Goal: Task Accomplishment & Management: Complete application form

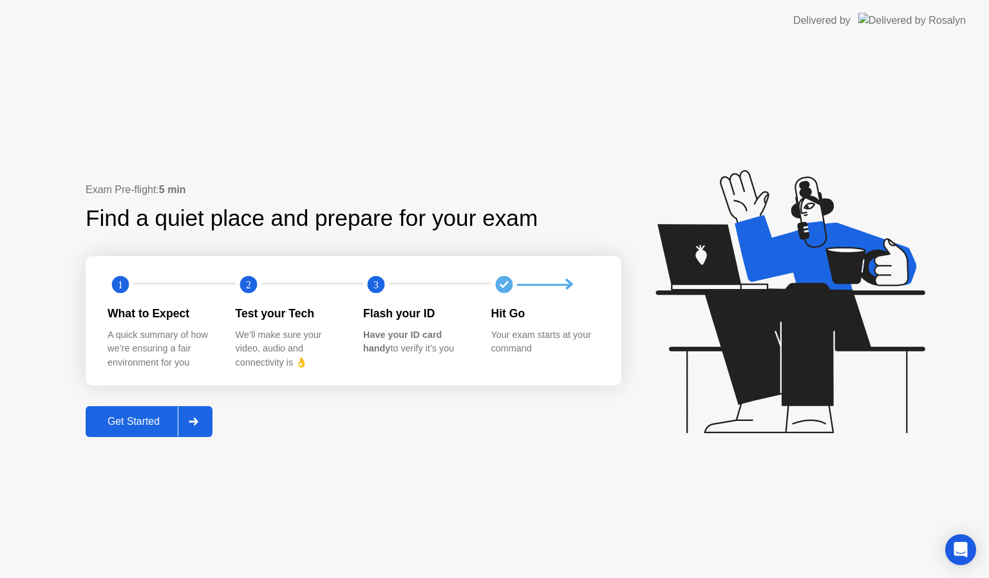
click at [129, 416] on div "Get Started" at bounding box center [134, 422] width 88 height 12
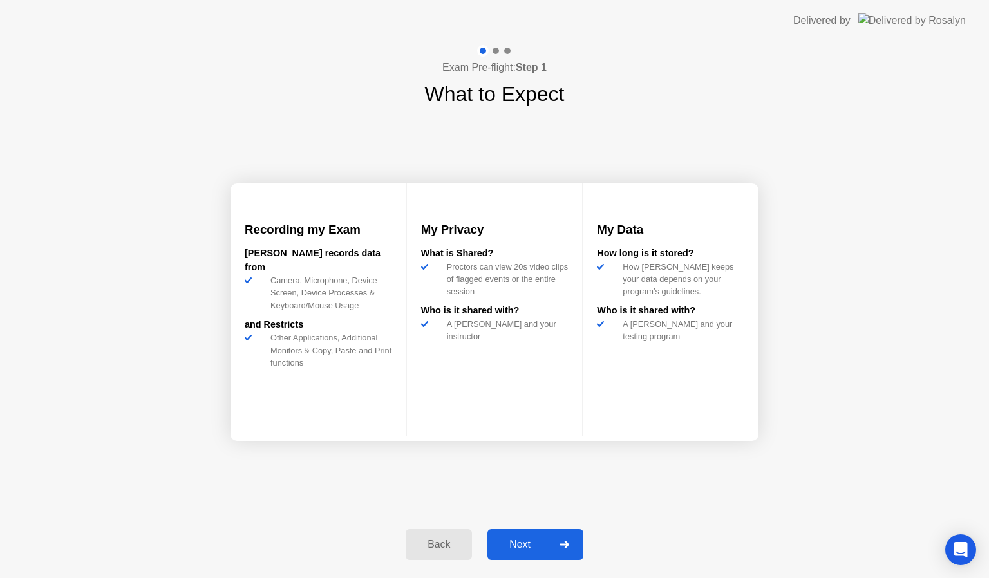
click at [531, 559] on button "Next" at bounding box center [536, 544] width 96 height 31
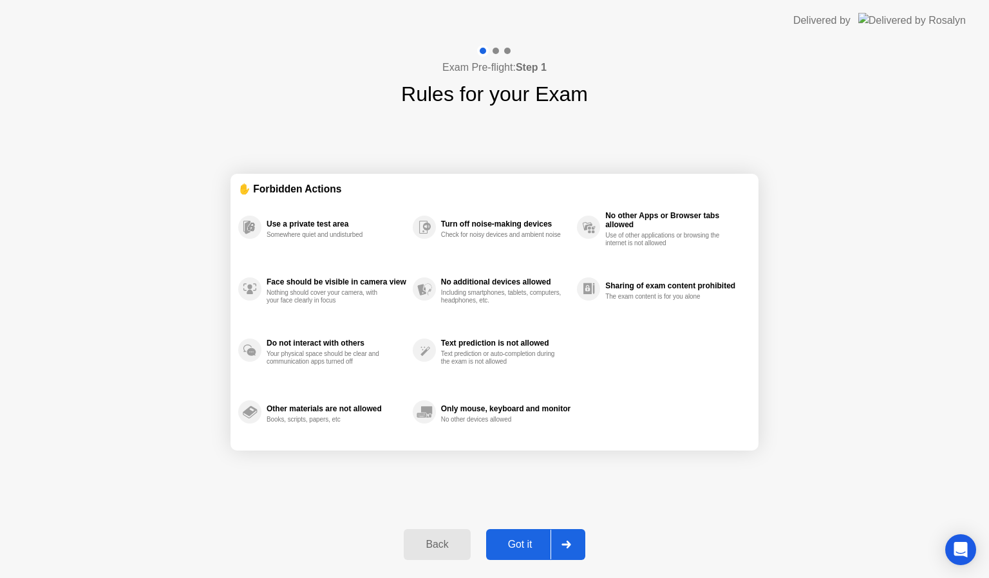
click at [523, 546] on div "Got it" at bounding box center [520, 545] width 61 height 12
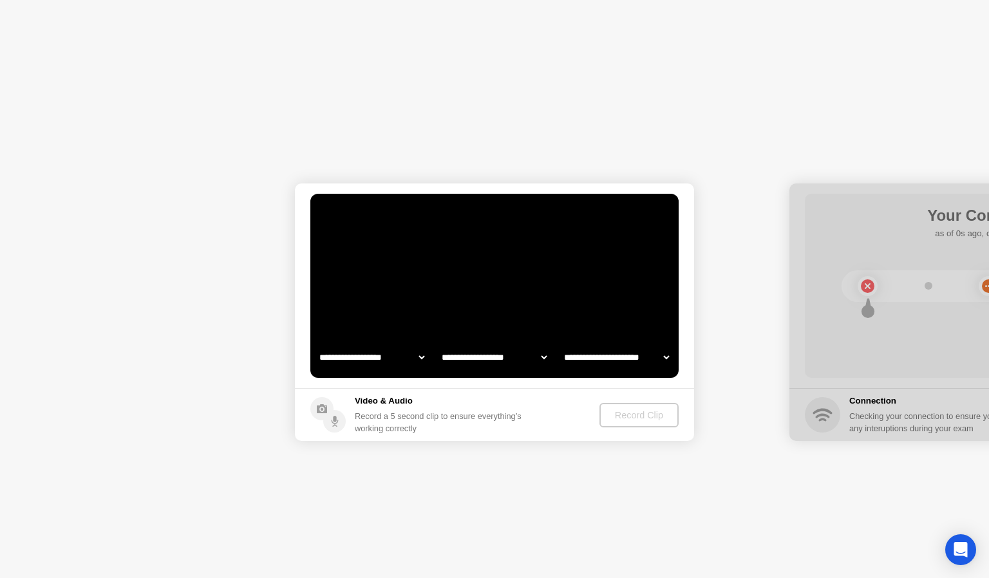
select select "**********"
select select "*******"
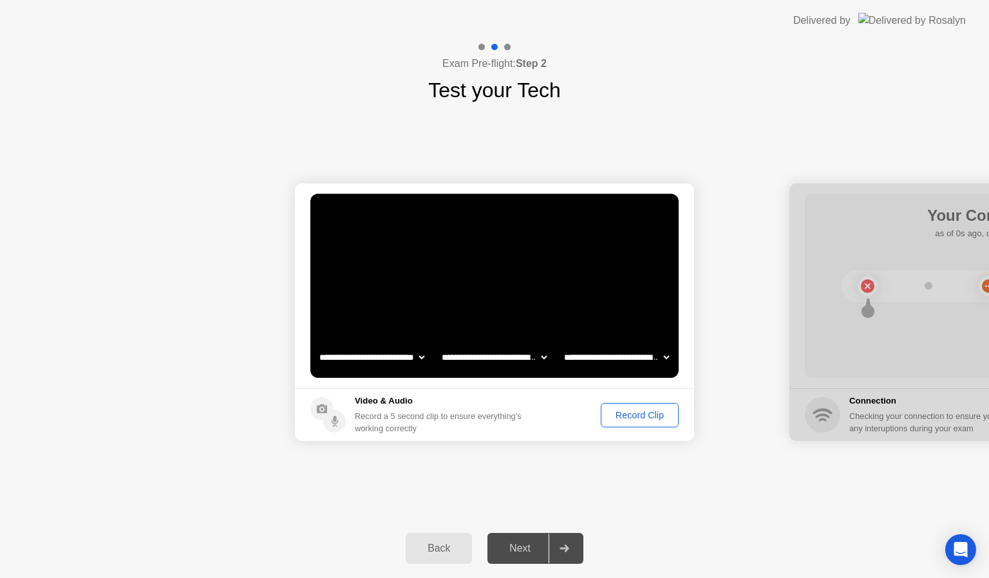
click at [654, 401] on footer "Video & Audio Record a 5 second clip to ensure everything’s working correctly R…" at bounding box center [494, 414] width 399 height 53
click at [652, 412] on div "Record Clip" at bounding box center [639, 415] width 69 height 10
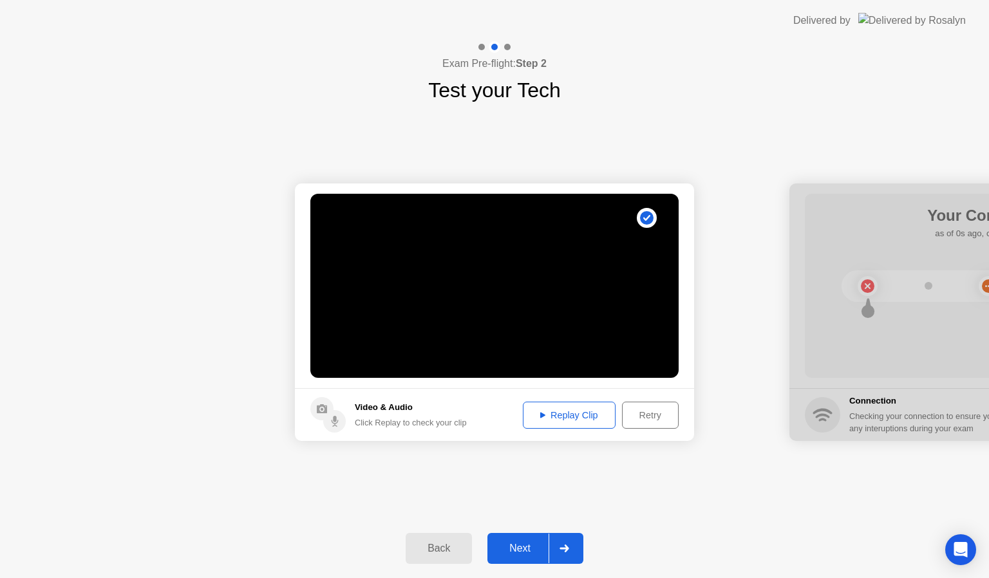
click at [533, 546] on div "Next" at bounding box center [519, 549] width 57 height 12
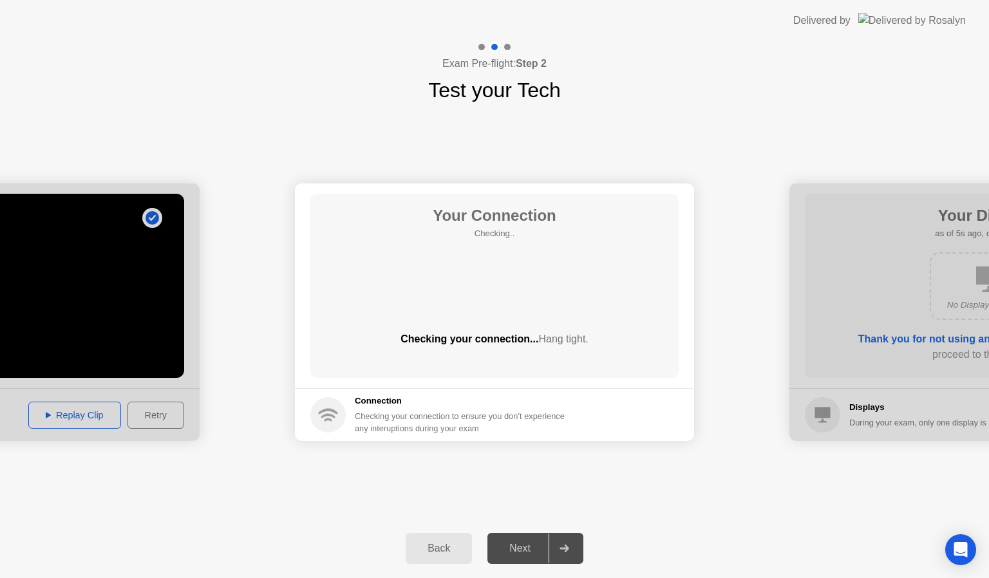
click at [251, 98] on div "Exam Pre-flight: Step 2 Test your Tech" at bounding box center [494, 73] width 989 height 64
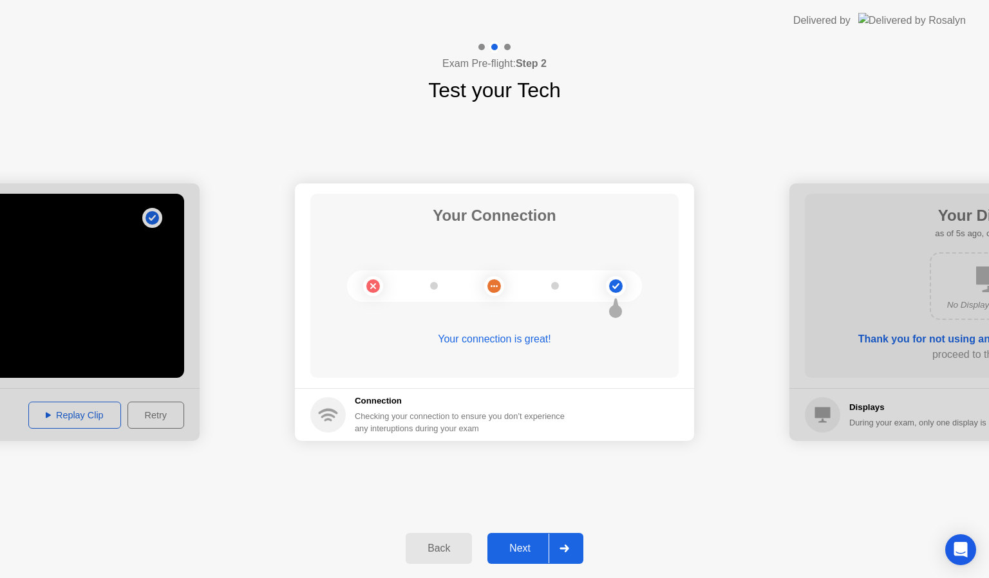
click at [531, 544] on div "Next" at bounding box center [519, 549] width 57 height 12
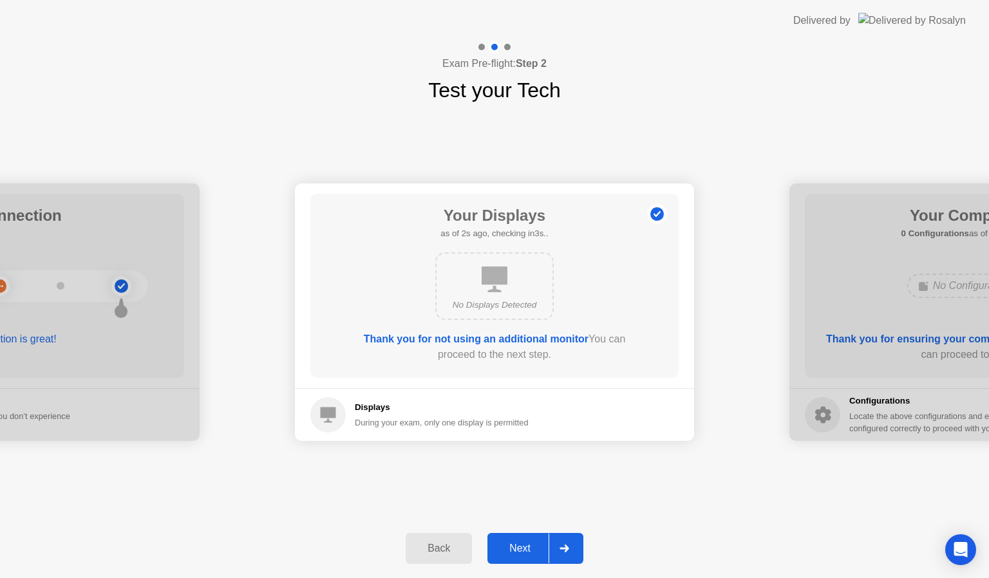
click at [531, 544] on div "Next" at bounding box center [519, 549] width 57 height 12
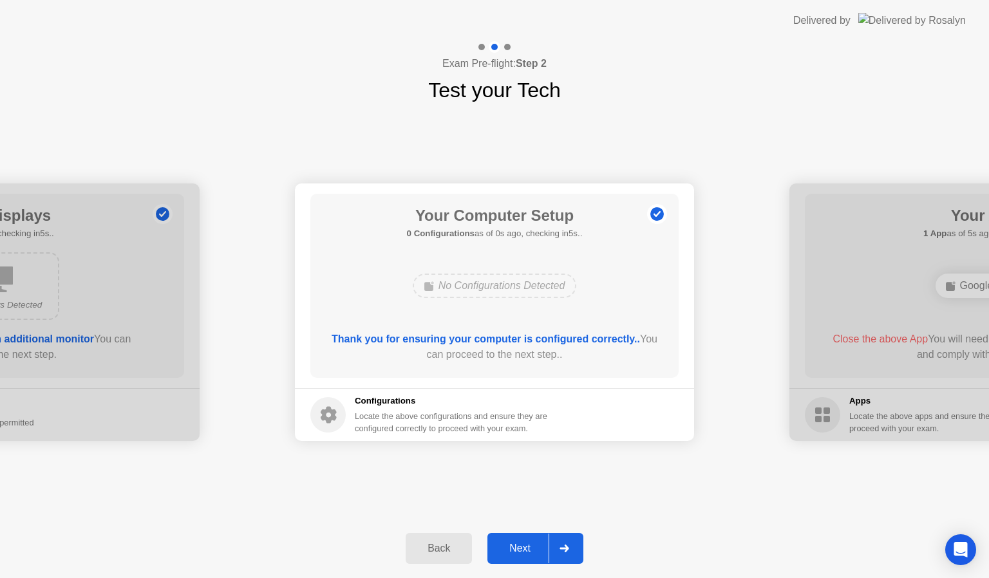
click at [531, 544] on div "Next" at bounding box center [519, 549] width 57 height 12
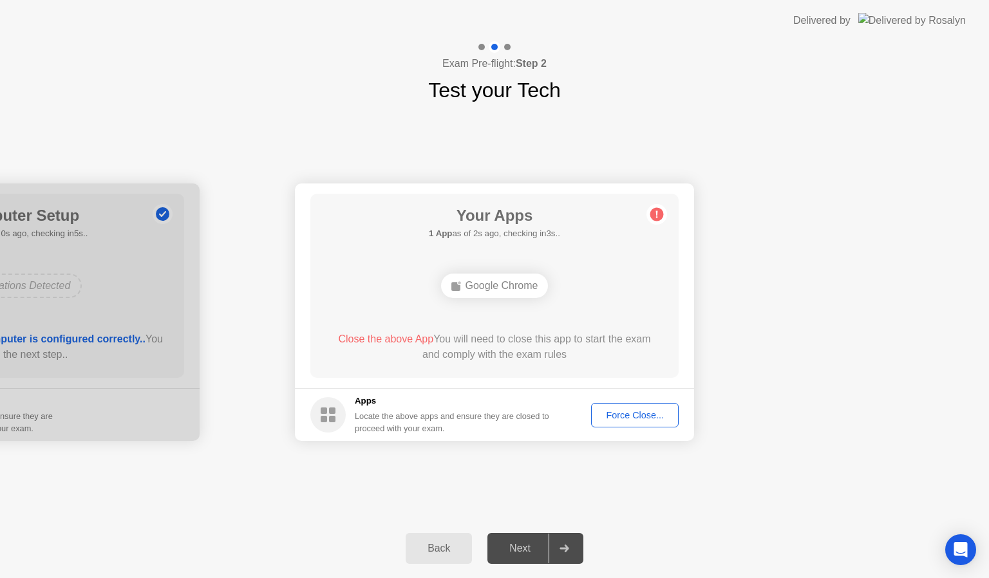
click at [639, 404] on button "Force Close..." at bounding box center [635, 415] width 88 height 24
click at [639, 419] on div "Force Close..." at bounding box center [635, 415] width 79 height 10
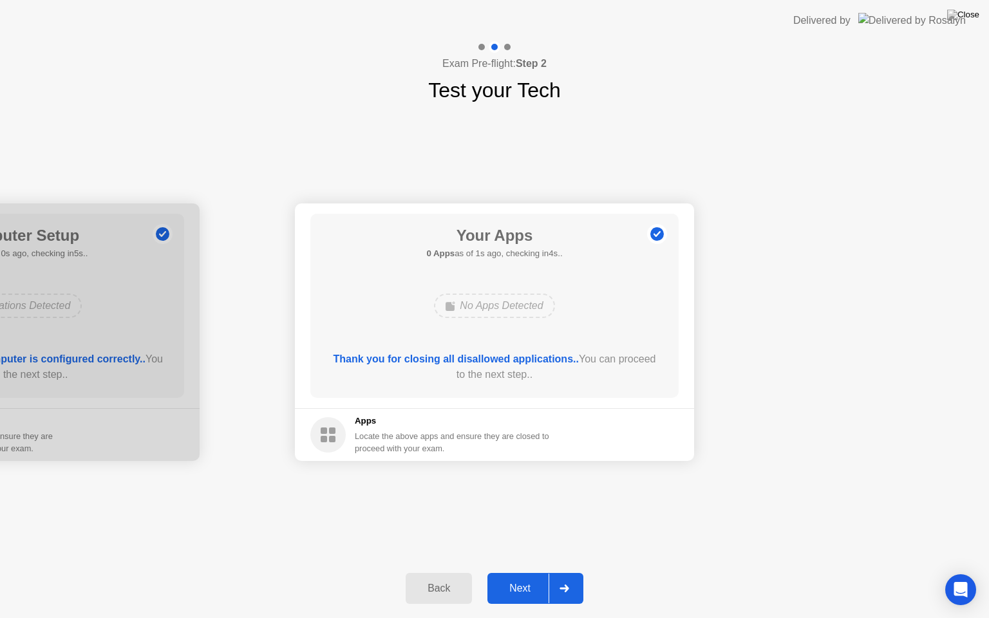
click at [526, 578] on div "Next" at bounding box center [519, 589] width 57 height 12
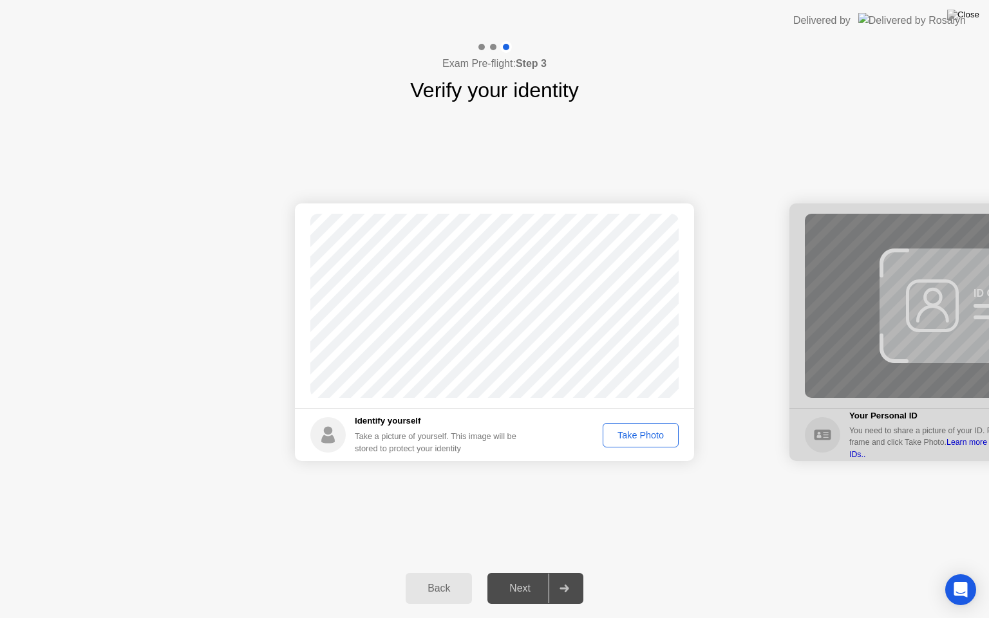
click at [644, 433] on div "Take Photo" at bounding box center [640, 435] width 67 height 10
click at [511, 578] on button "Next" at bounding box center [536, 588] width 96 height 31
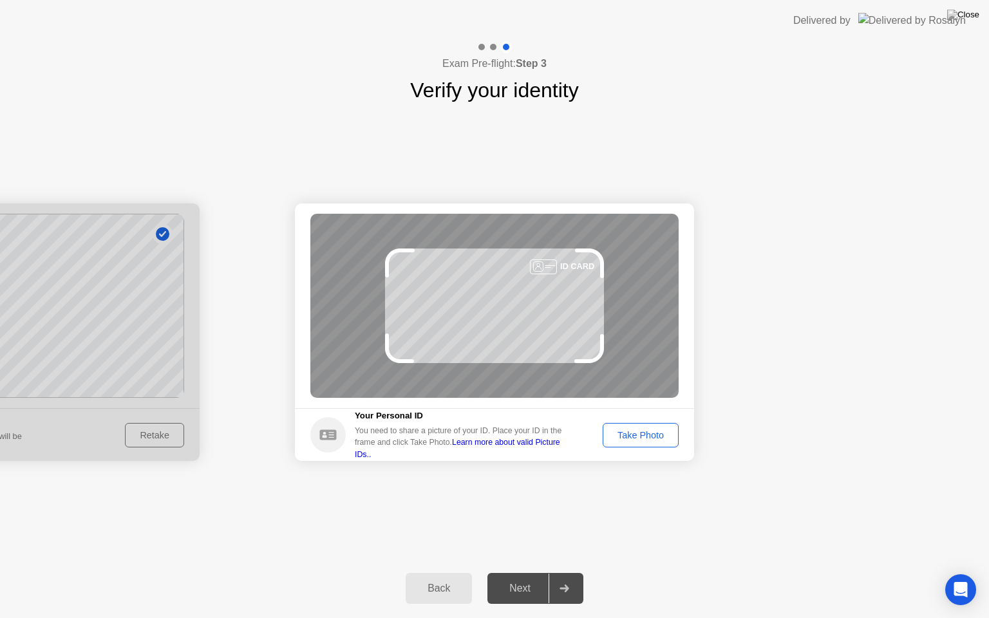
click at [639, 430] on div "Take Photo" at bounding box center [640, 435] width 67 height 10
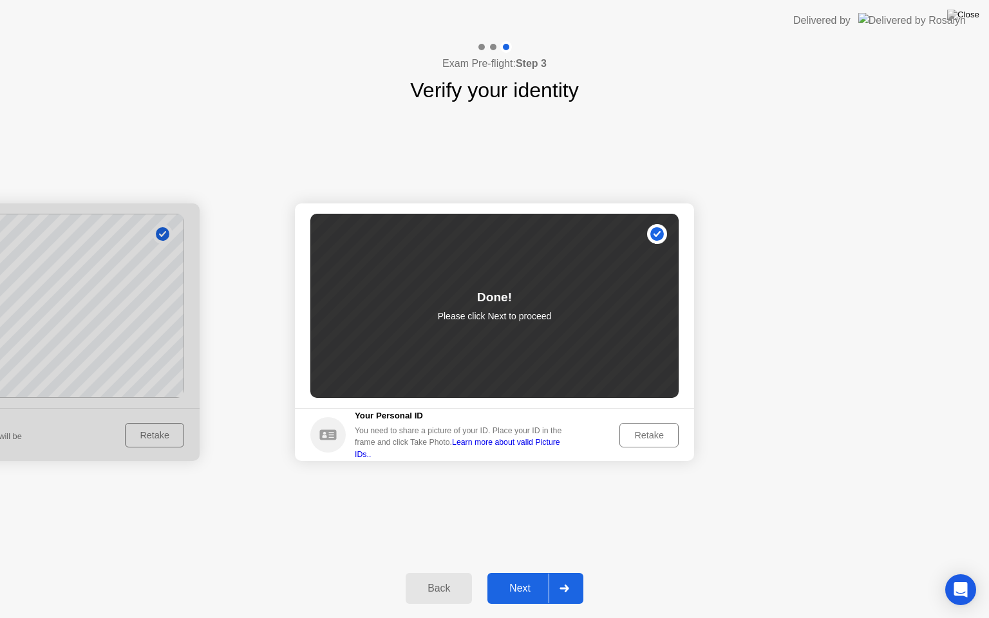
click at [511, 578] on div "Next" at bounding box center [519, 589] width 57 height 12
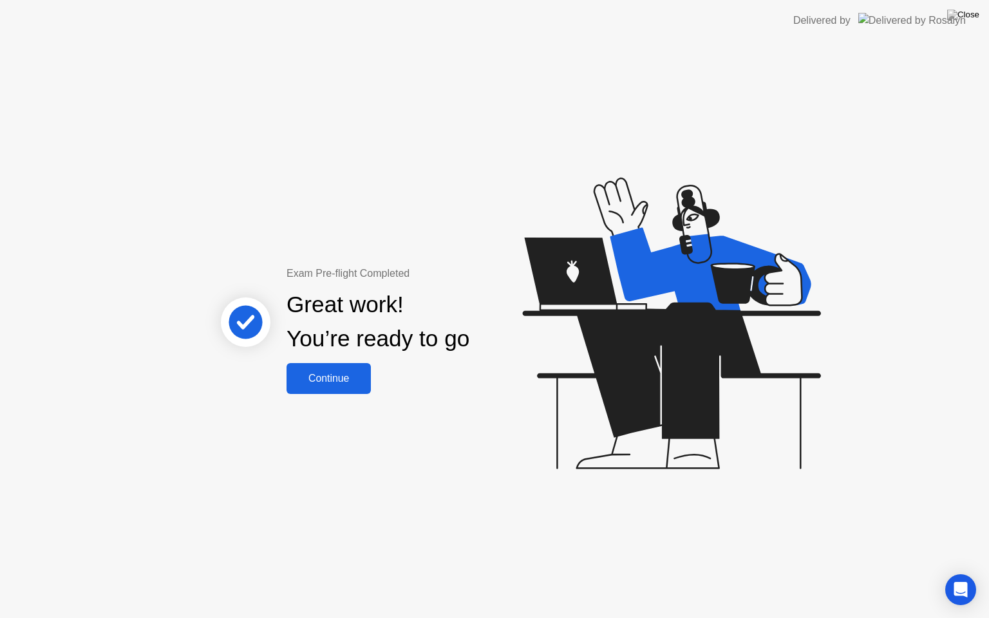
click at [330, 379] on div "Continue" at bounding box center [328, 379] width 77 height 12
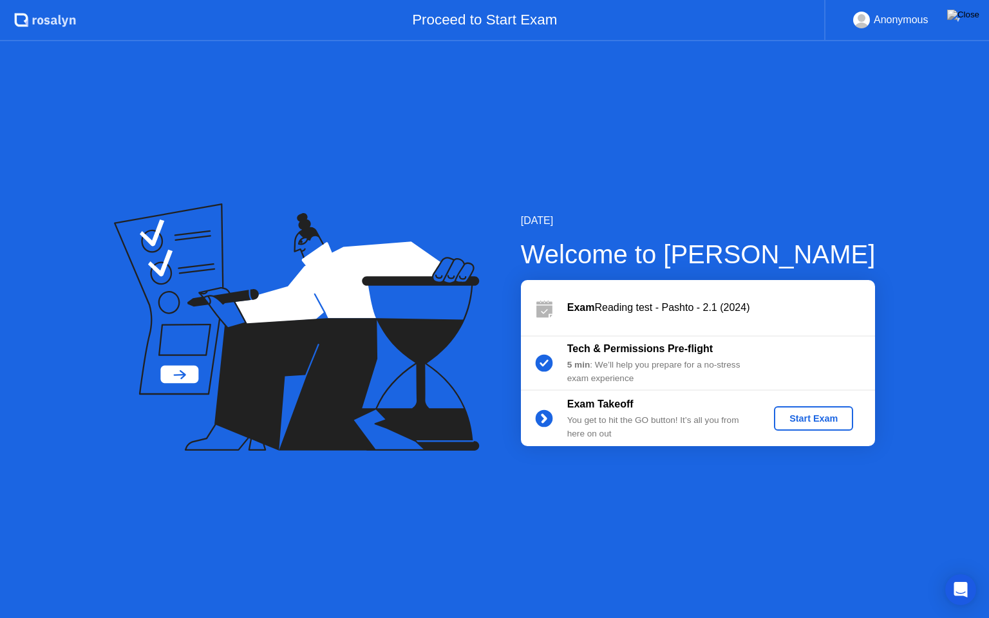
click at [828, 419] on div "Start Exam" at bounding box center [813, 419] width 69 height 10
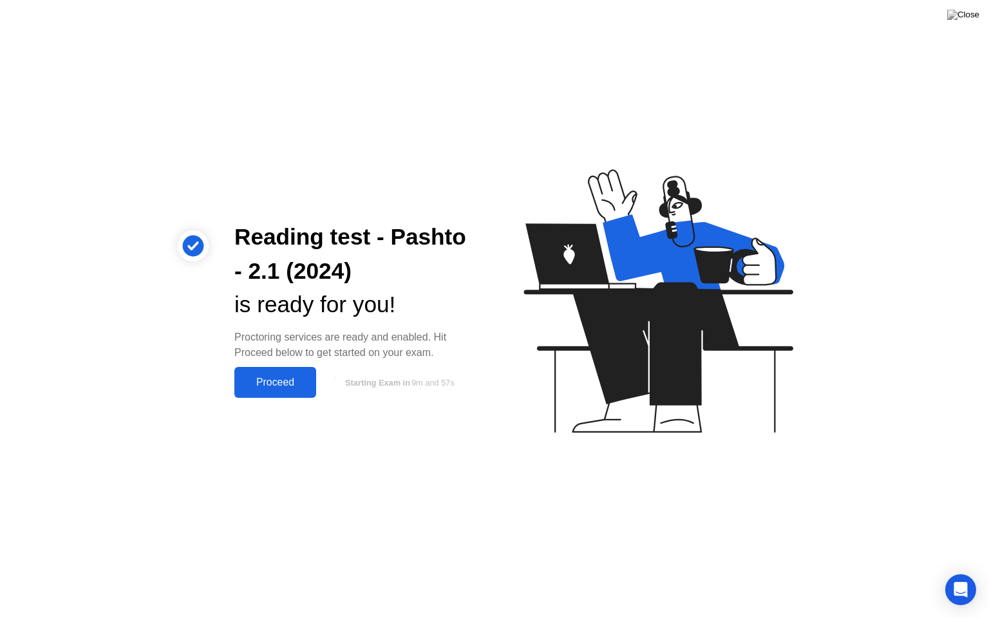
click at [286, 372] on button "Proceed" at bounding box center [275, 382] width 82 height 31
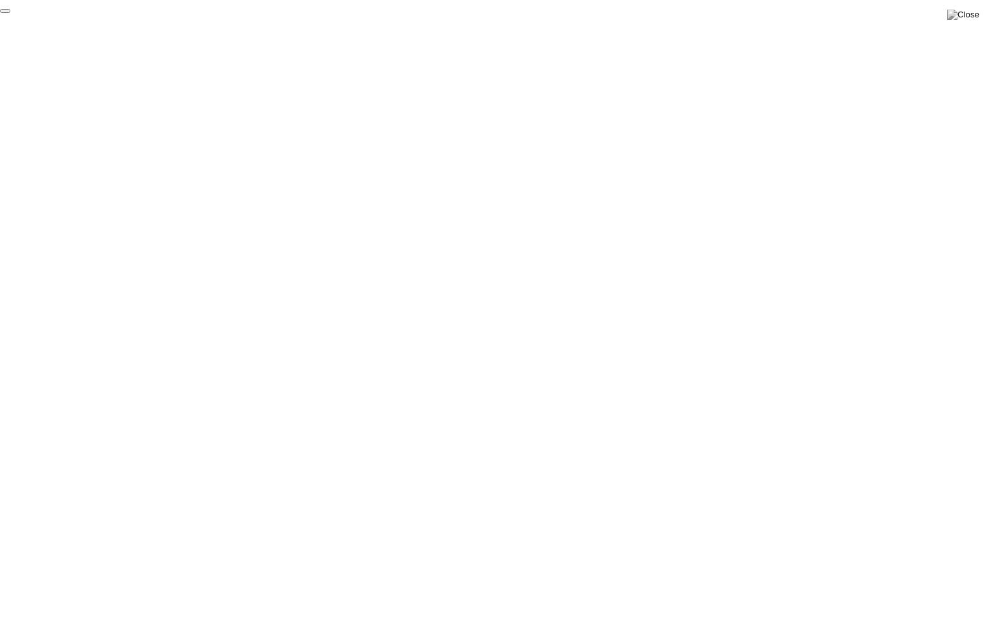
click at [10, 13] on button "End Proctoring Session" at bounding box center [5, 11] width 10 height 4
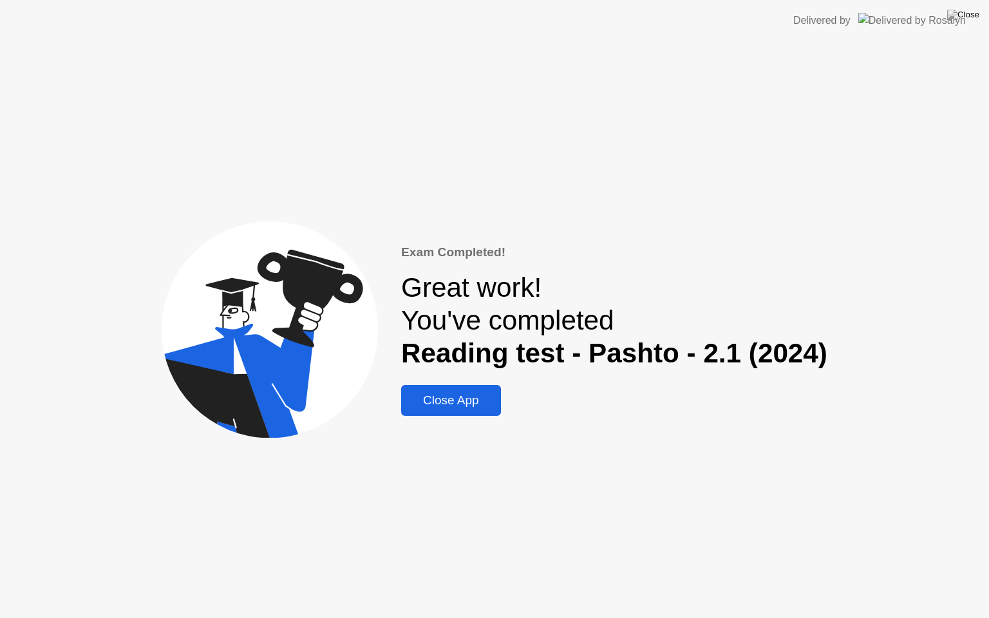
click at [465, 402] on div "Close App" at bounding box center [451, 401] width 92 height 14
